Goal: Navigation & Orientation: Find specific page/section

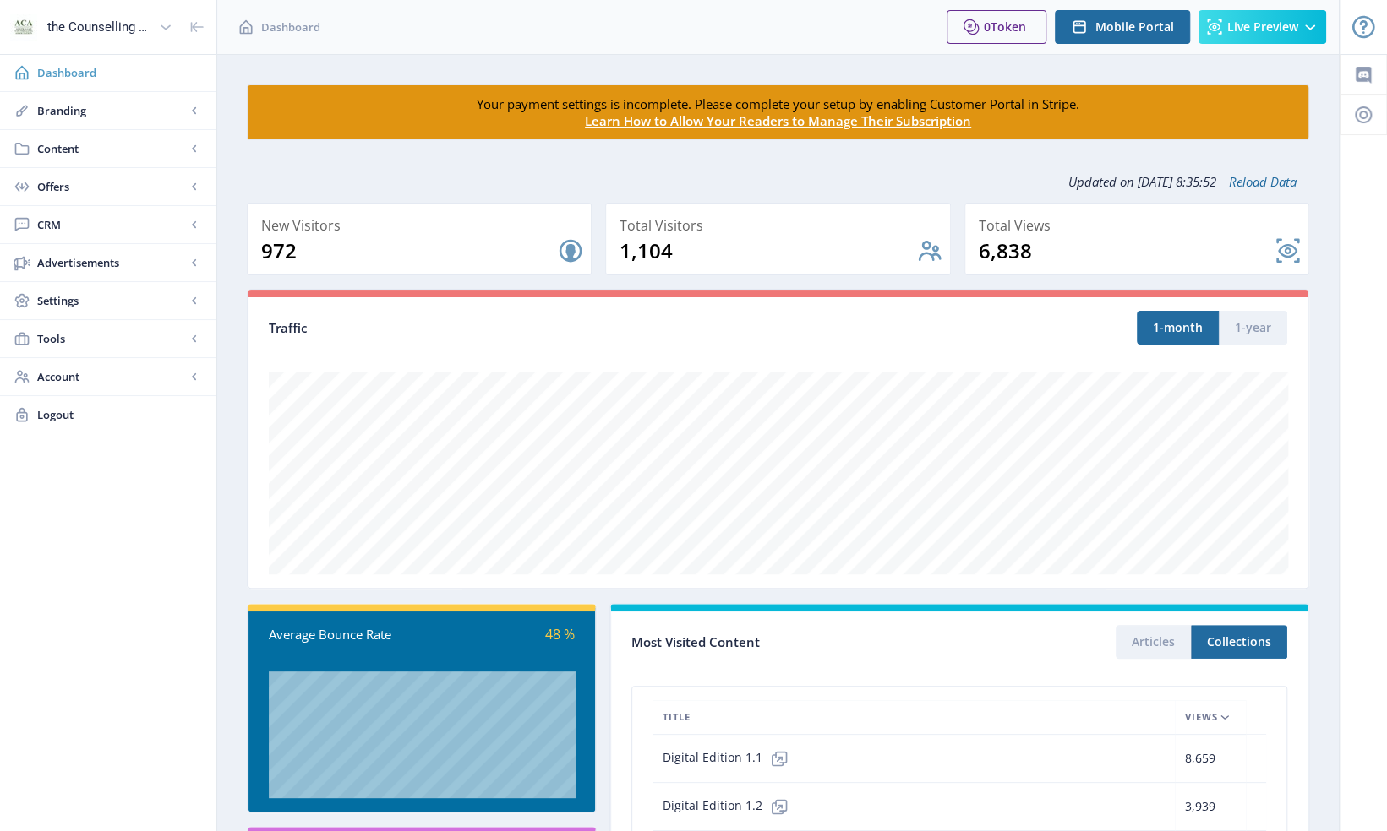
click at [70, 73] on span "Dashboard" at bounding box center [120, 72] width 166 height 17
click at [81, 21] on div "the Counselling Australia Magazine" at bounding box center [99, 26] width 105 height 37
click at [118, 29] on div "the Counselling Australia Magazine" at bounding box center [99, 26] width 105 height 37
click at [82, 79] on span "Dashboard" at bounding box center [120, 72] width 166 height 17
click at [83, 74] on span "Dashboard" at bounding box center [120, 72] width 166 height 17
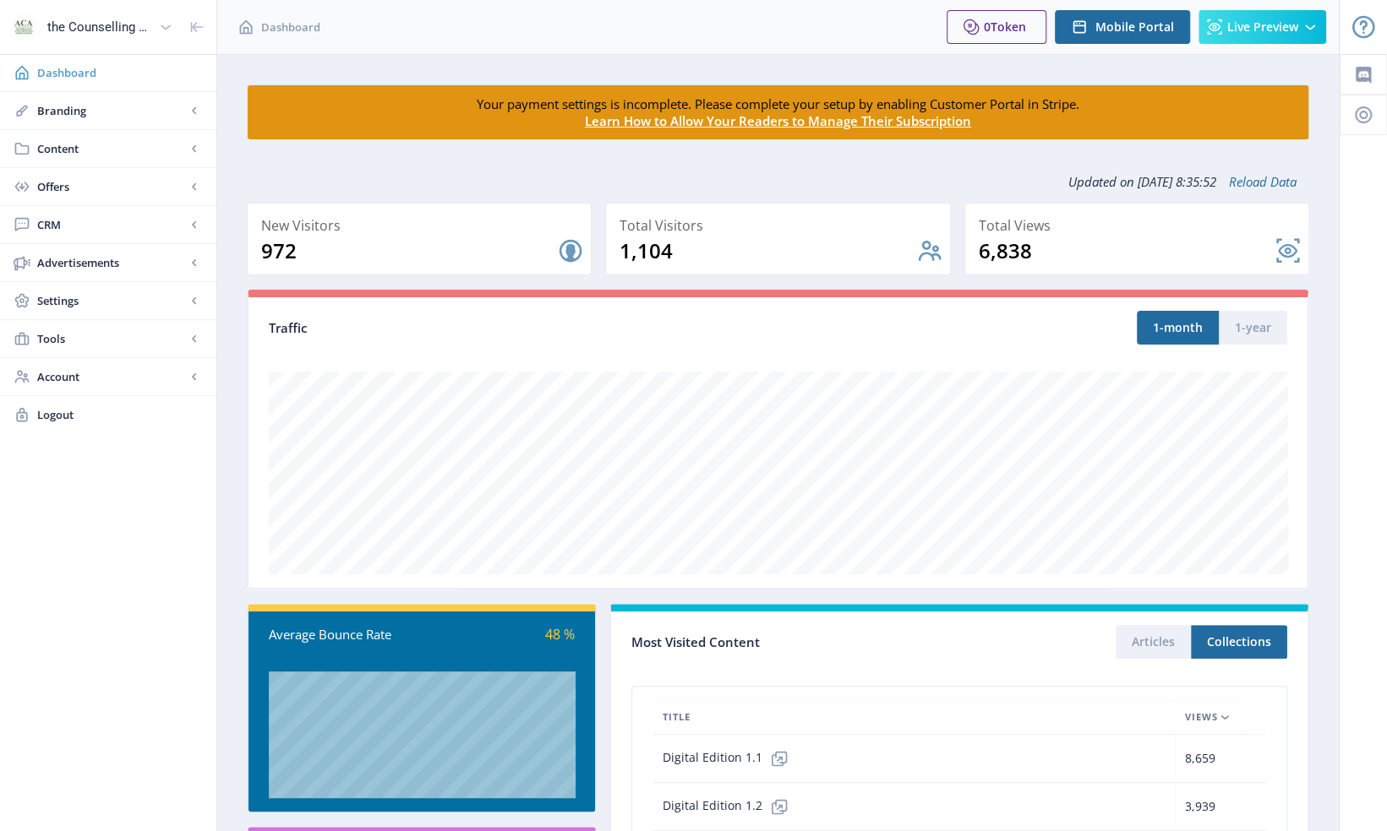
click at [70, 77] on span "Dashboard" at bounding box center [120, 72] width 166 height 17
